Goal: Communication & Community: Answer question/provide support

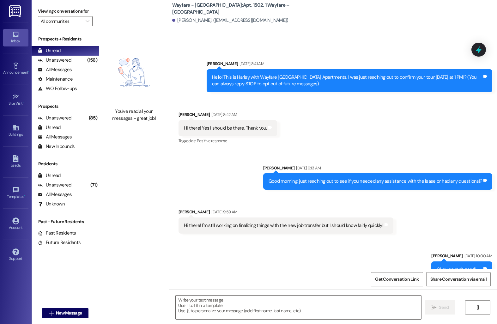
scroll to position [5154, 0]
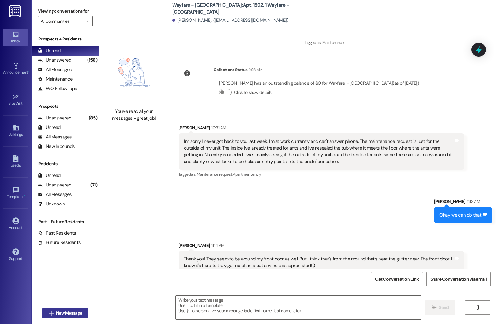
click at [68, 316] on span "New Message" at bounding box center [69, 313] width 26 height 7
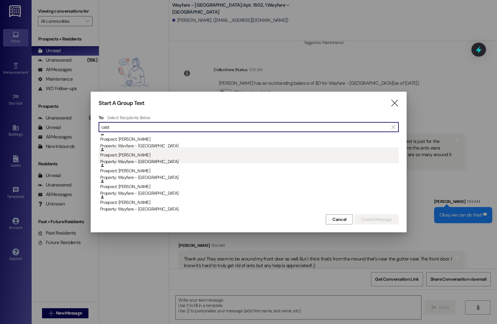
scroll to position [0, 0]
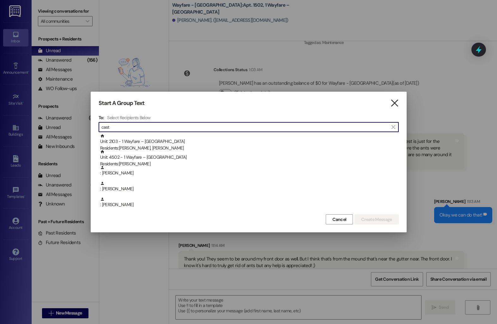
type input "cast"
click at [394, 102] on icon "" at bounding box center [394, 103] width 9 height 7
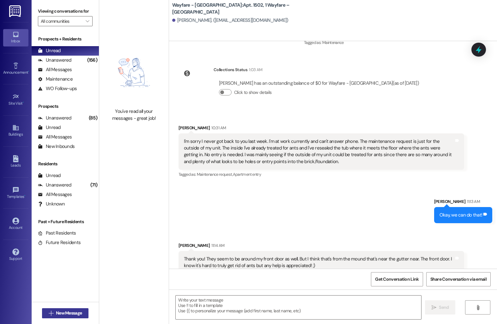
click at [80, 313] on span "New Message" at bounding box center [69, 313] width 26 height 7
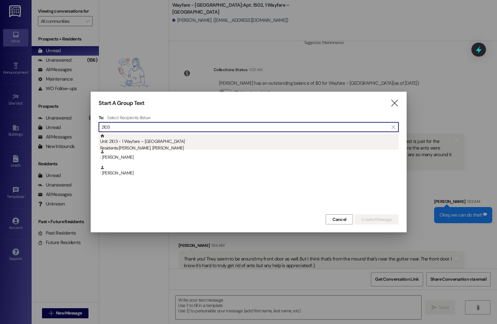
type input "2103"
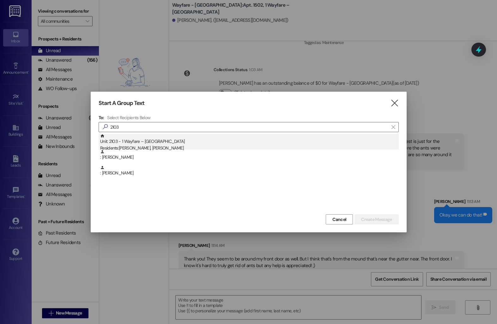
click at [231, 144] on div "Unit: 2103 - 1 Wayfare – [GEOGRAPHIC_DATA] Residents: [PERSON_NAME][GEOGRAPHIC_…" at bounding box center [249, 143] width 299 height 18
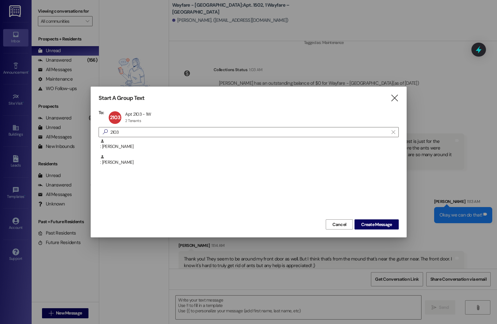
click at [391, 230] on div "Start A Group Text  To: 2103 Apt 2103 - 1W Apt 2103 - 1W 2 Tenants 2 Tenants c…" at bounding box center [249, 162] width 316 height 151
click at [390, 226] on span "Create Message" at bounding box center [376, 224] width 31 height 7
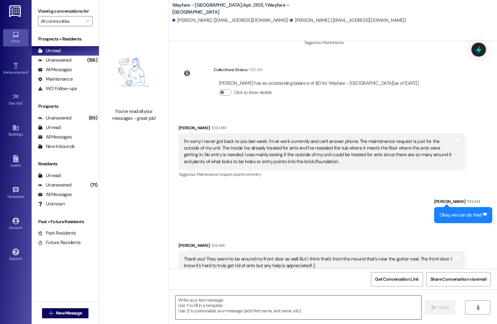
scroll to position [4514, 0]
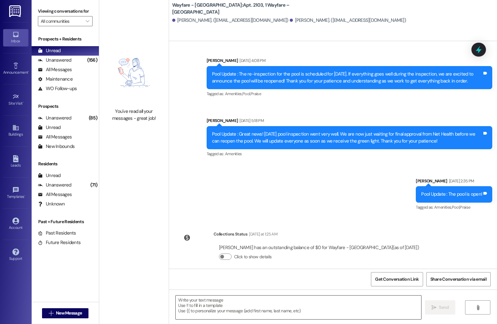
click at [263, 305] on textarea at bounding box center [298, 307] width 245 height 24
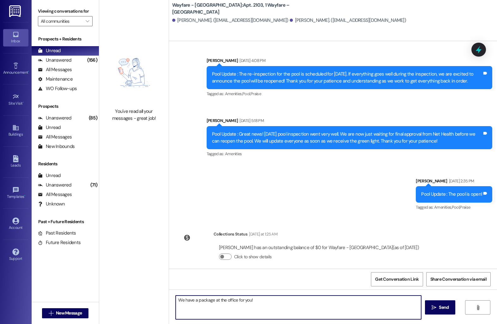
type textarea "We have a package at the office for you!"
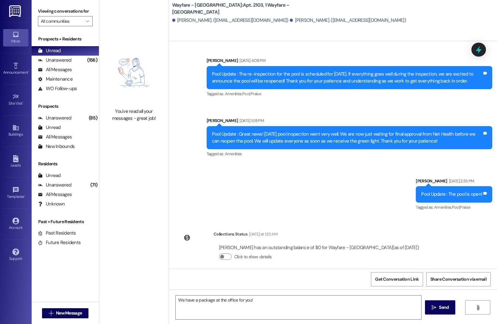
click at [433, 299] on div "We have a package at the office for you!  Send " at bounding box center [333, 312] width 328 height 47
click at [432, 305] on icon "" at bounding box center [434, 307] width 5 height 5
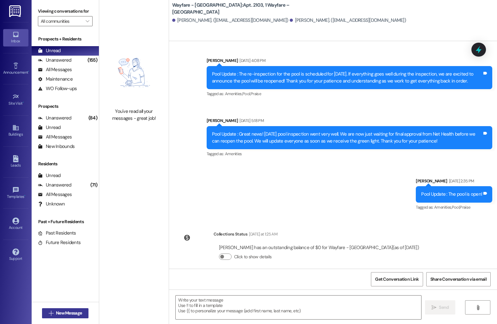
click at [80, 313] on span "New Message" at bounding box center [69, 313] width 26 height 7
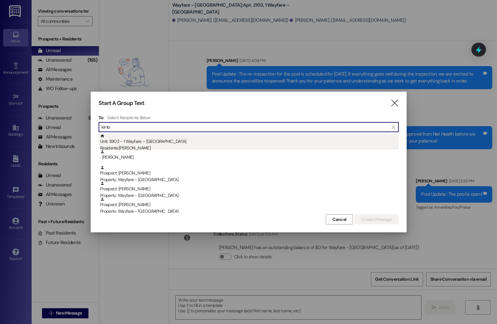
type input "kimb"
click at [147, 148] on div "Residents: [PERSON_NAME]" at bounding box center [249, 148] width 299 height 7
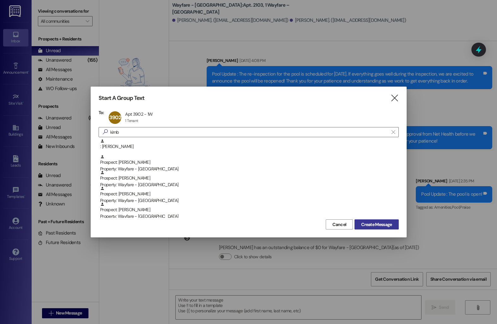
click at [383, 223] on span "Create Message" at bounding box center [376, 224] width 31 height 7
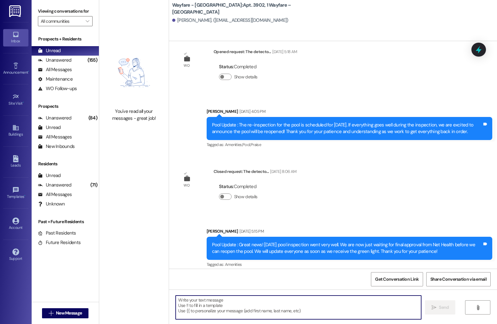
click at [286, 309] on textarea at bounding box center [298, 307] width 245 height 24
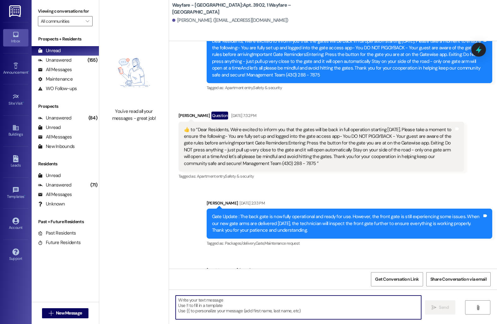
scroll to position [4263, 0]
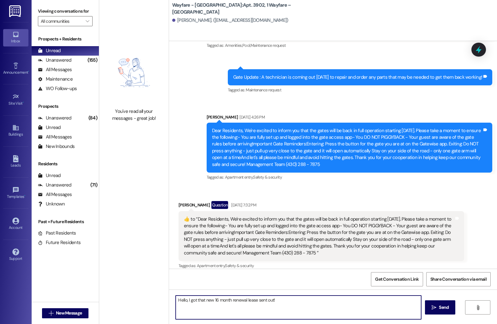
type textarea "Hello, I got that new 16 month renewal lease sent out!"
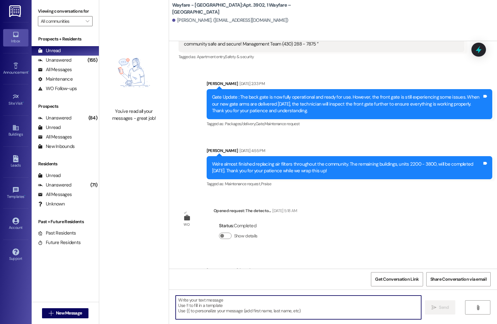
scroll to position [4544, 0]
